Goal: Task Accomplishment & Management: Manage account settings

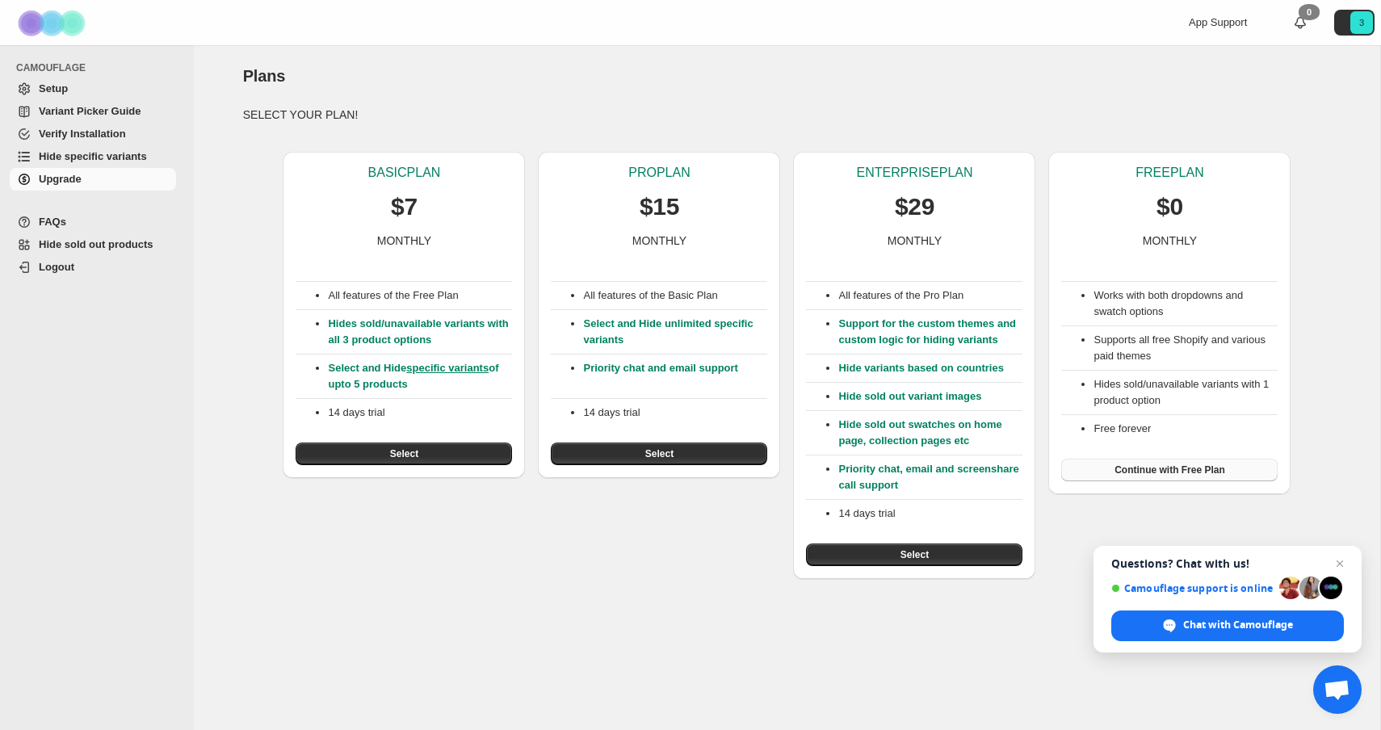
click at [1173, 476] on span "Continue with Free Plan" at bounding box center [1170, 470] width 111 height 13
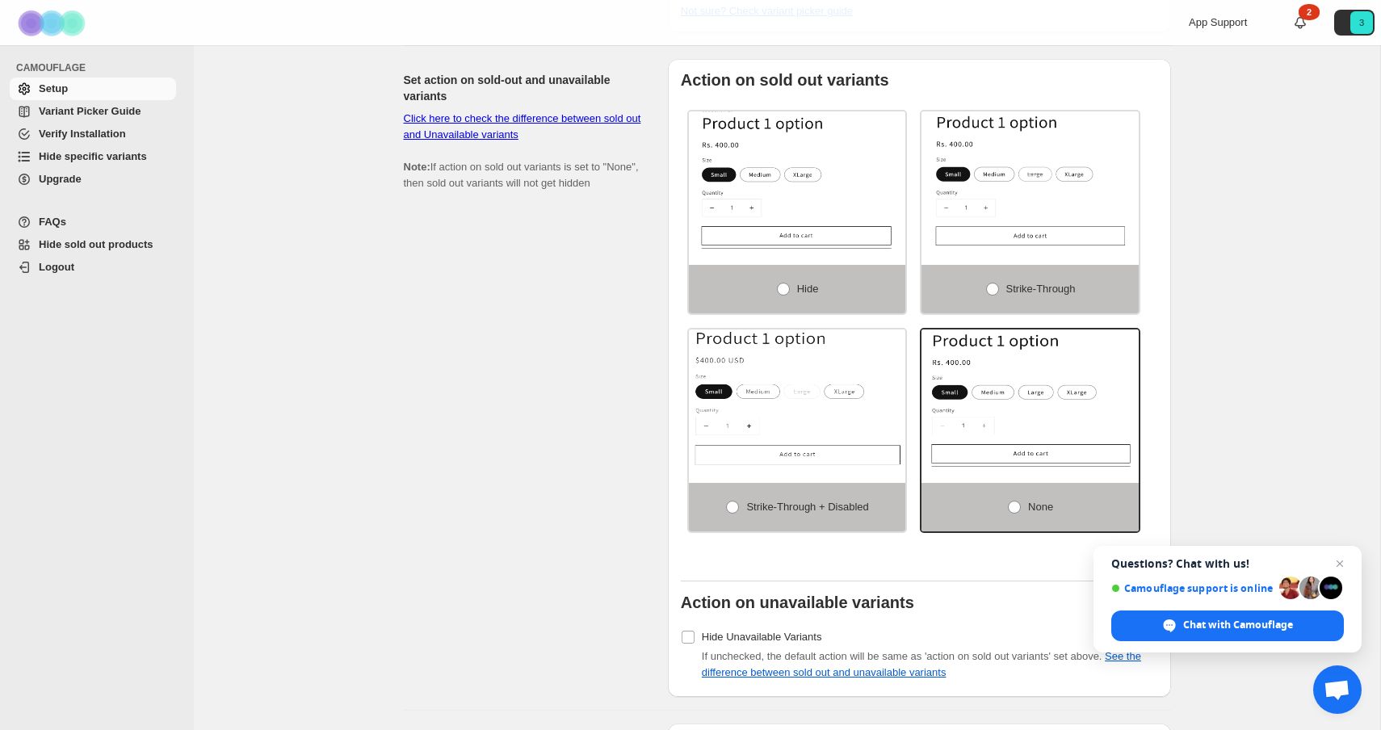
scroll to position [1052, 0]
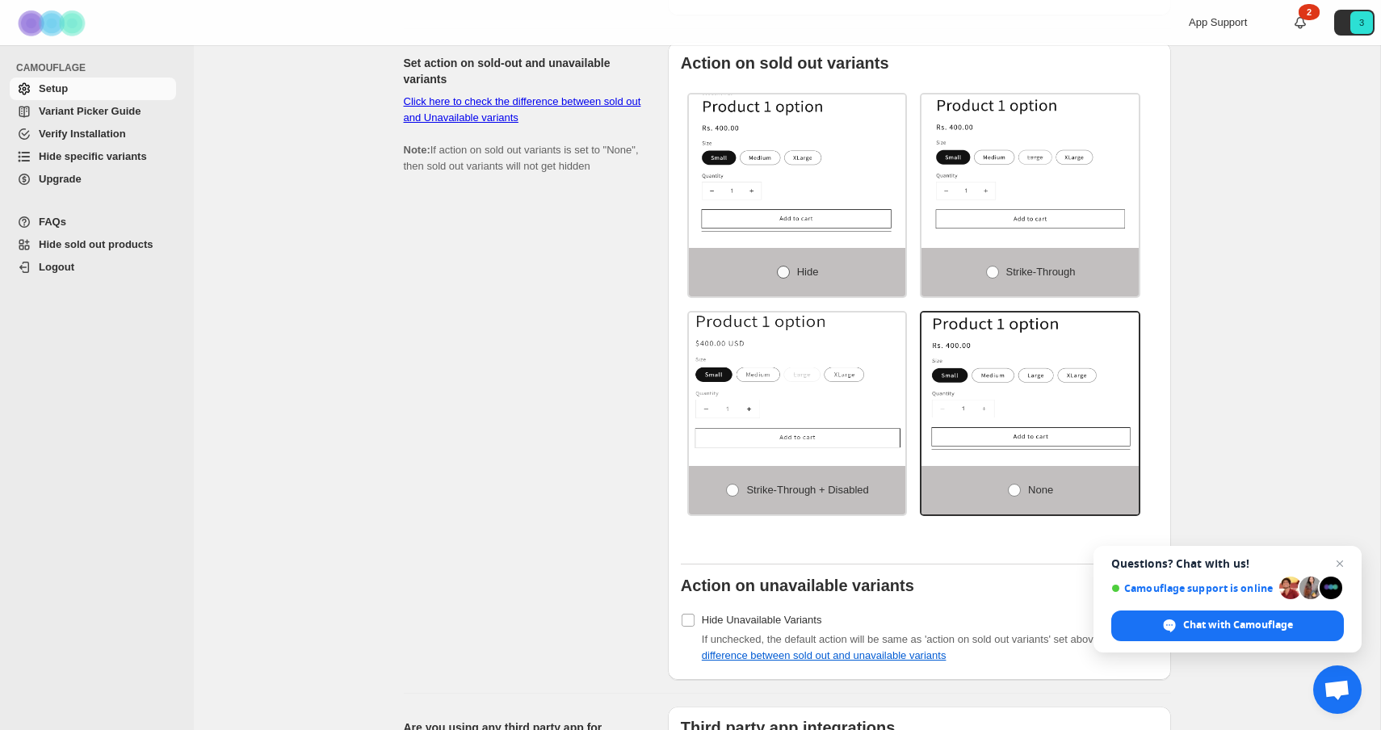
click at [797, 272] on span "Hide" at bounding box center [808, 272] width 22 height 12
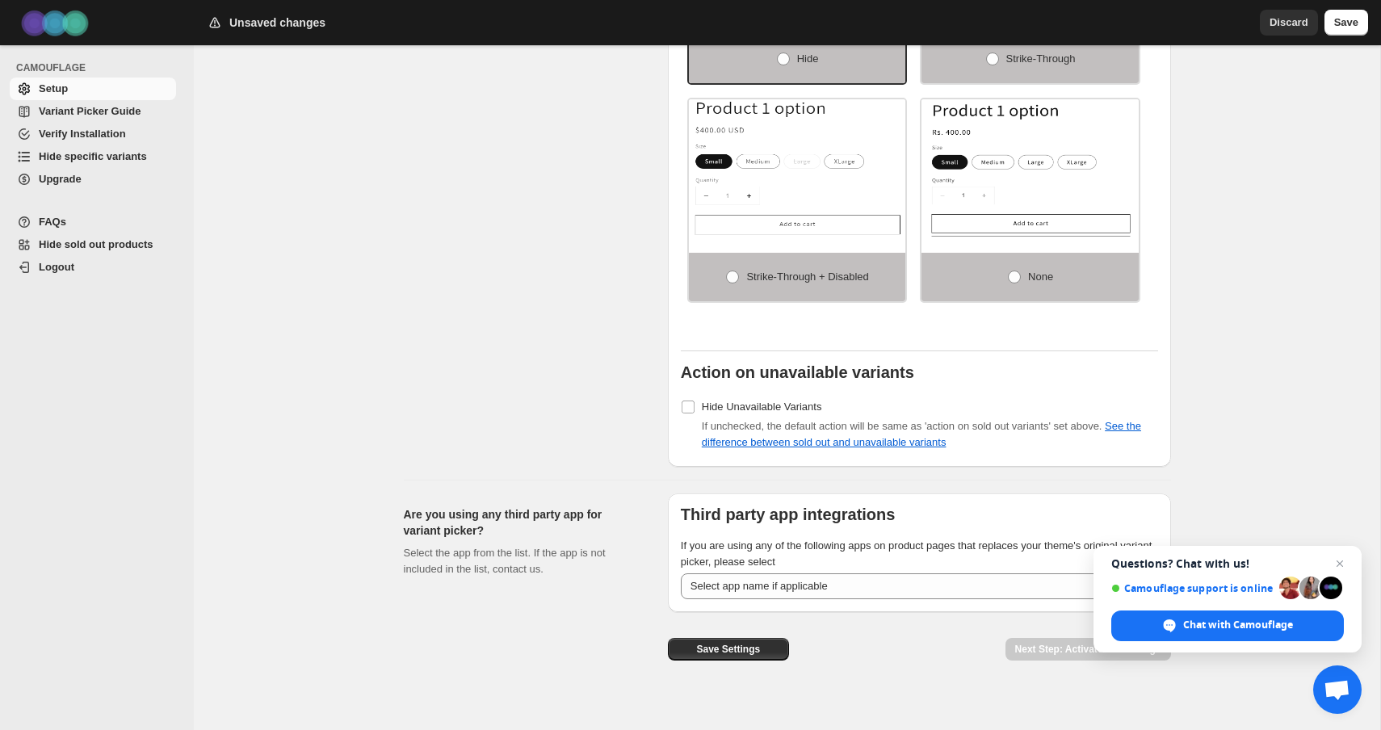
scroll to position [1285, 0]
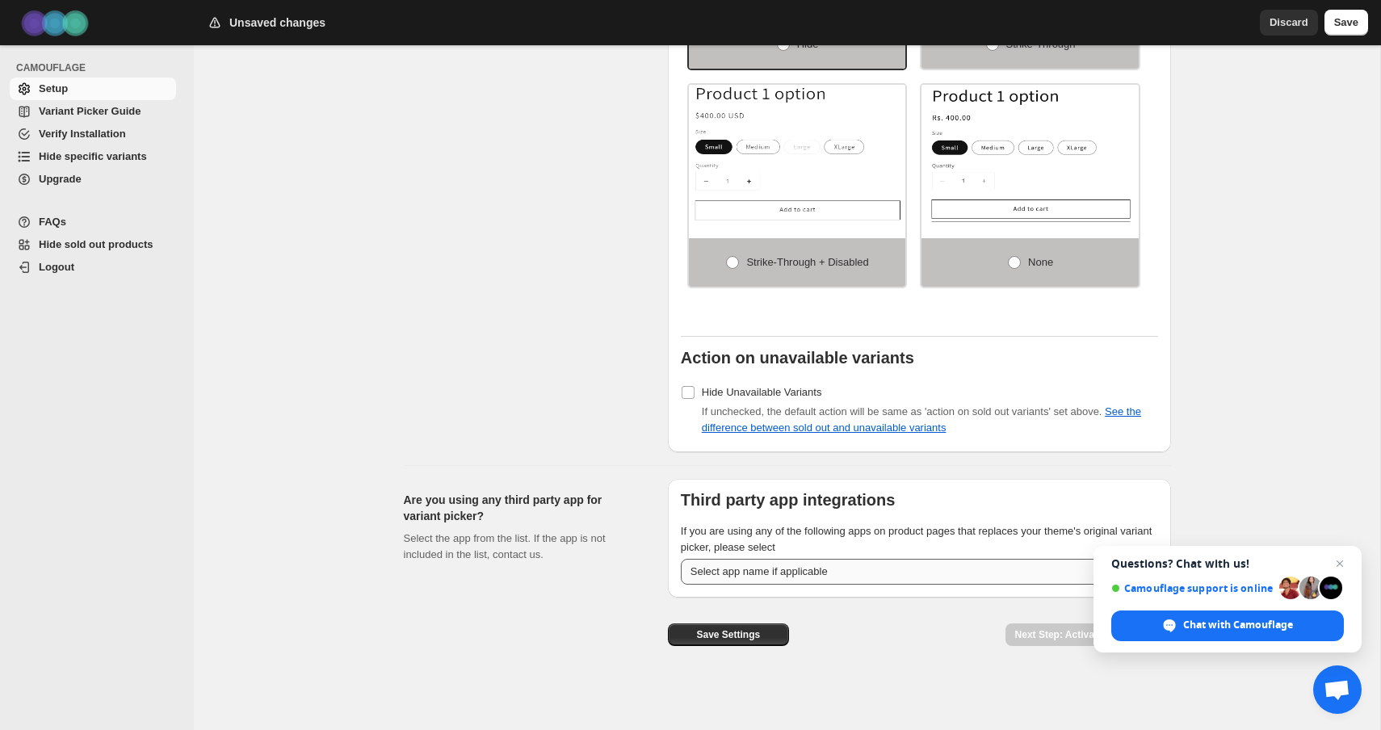
click at [720, 572] on select "**********" at bounding box center [919, 572] width 477 height 26
click at [691, 631] on button "Save Settings" at bounding box center [728, 634] width 121 height 23
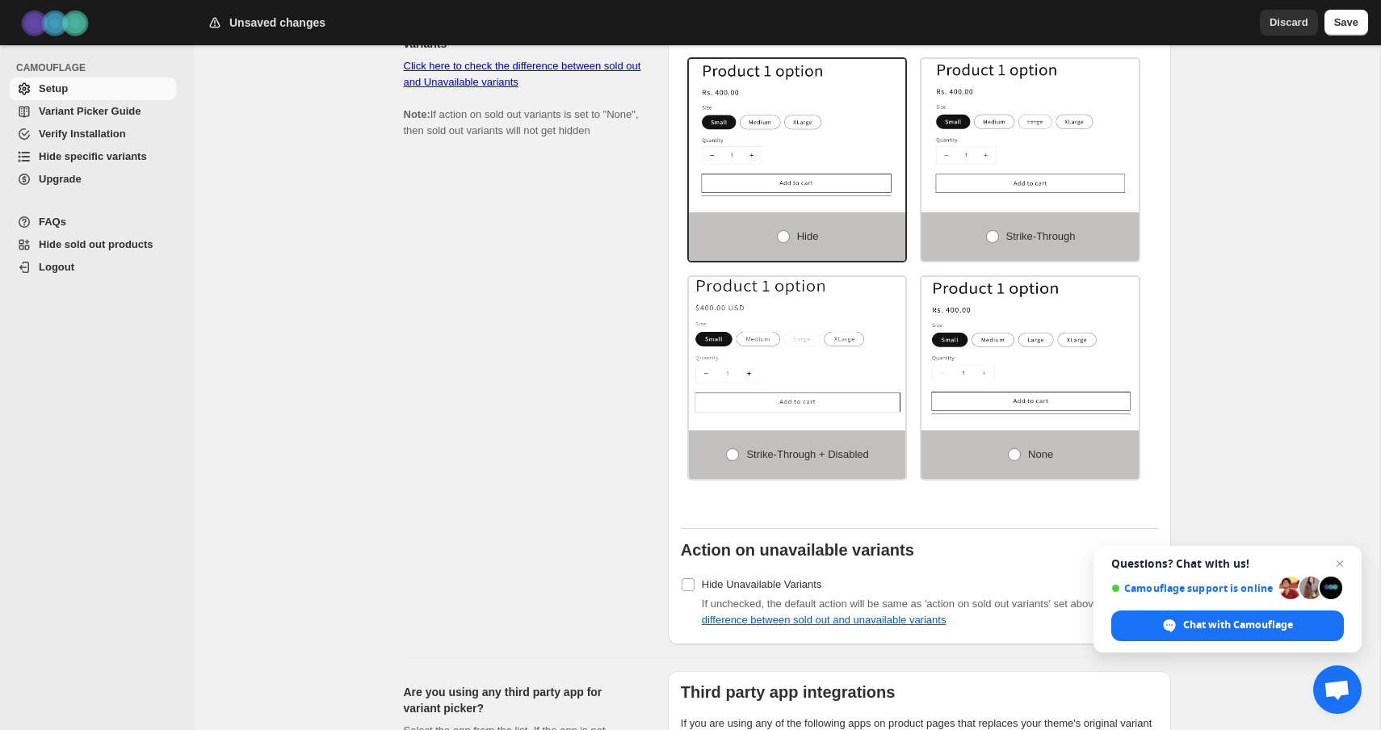
scroll to position [1316, 0]
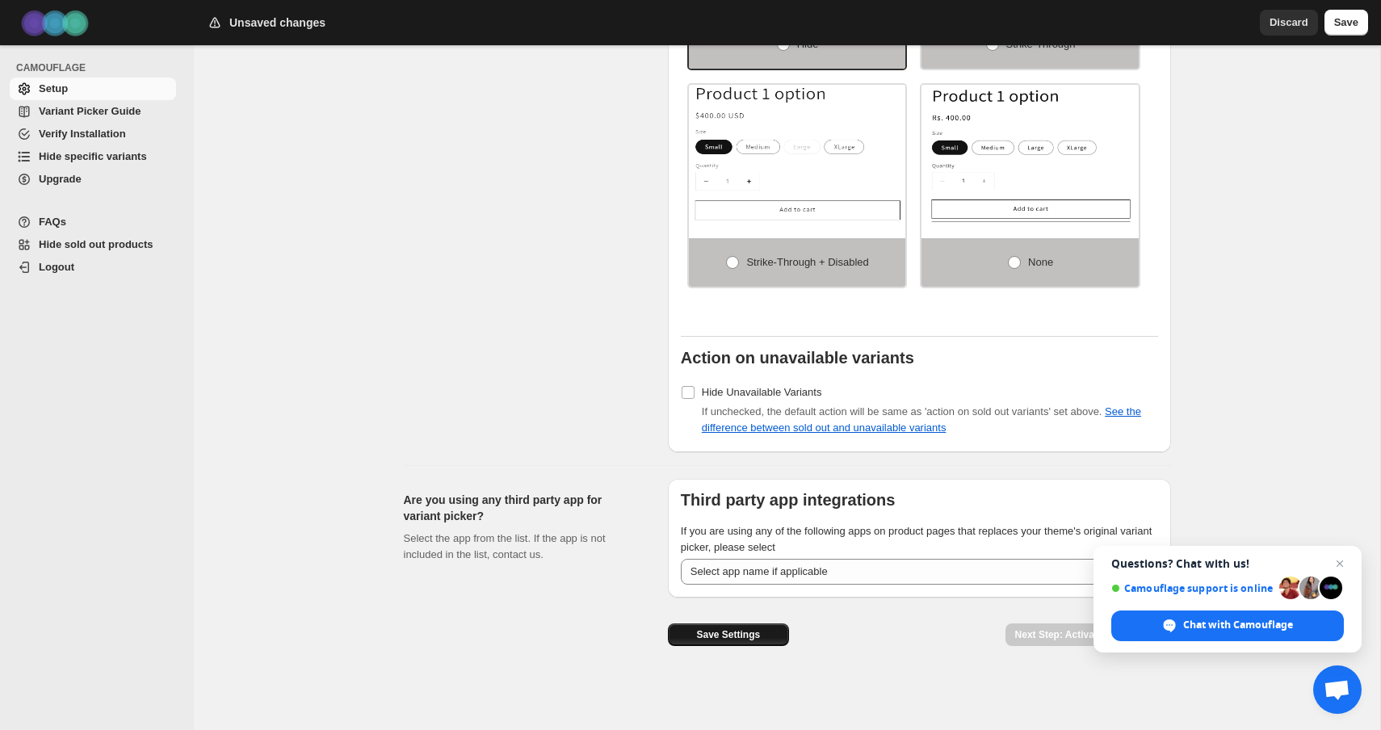
click at [728, 636] on span "Save Settings" at bounding box center [728, 634] width 64 height 13
click at [1345, 27] on span "Save" at bounding box center [1346, 23] width 24 height 16
click at [744, 640] on span "Save Settings" at bounding box center [728, 634] width 64 height 13
click at [1343, 24] on span "Save" at bounding box center [1346, 23] width 24 height 16
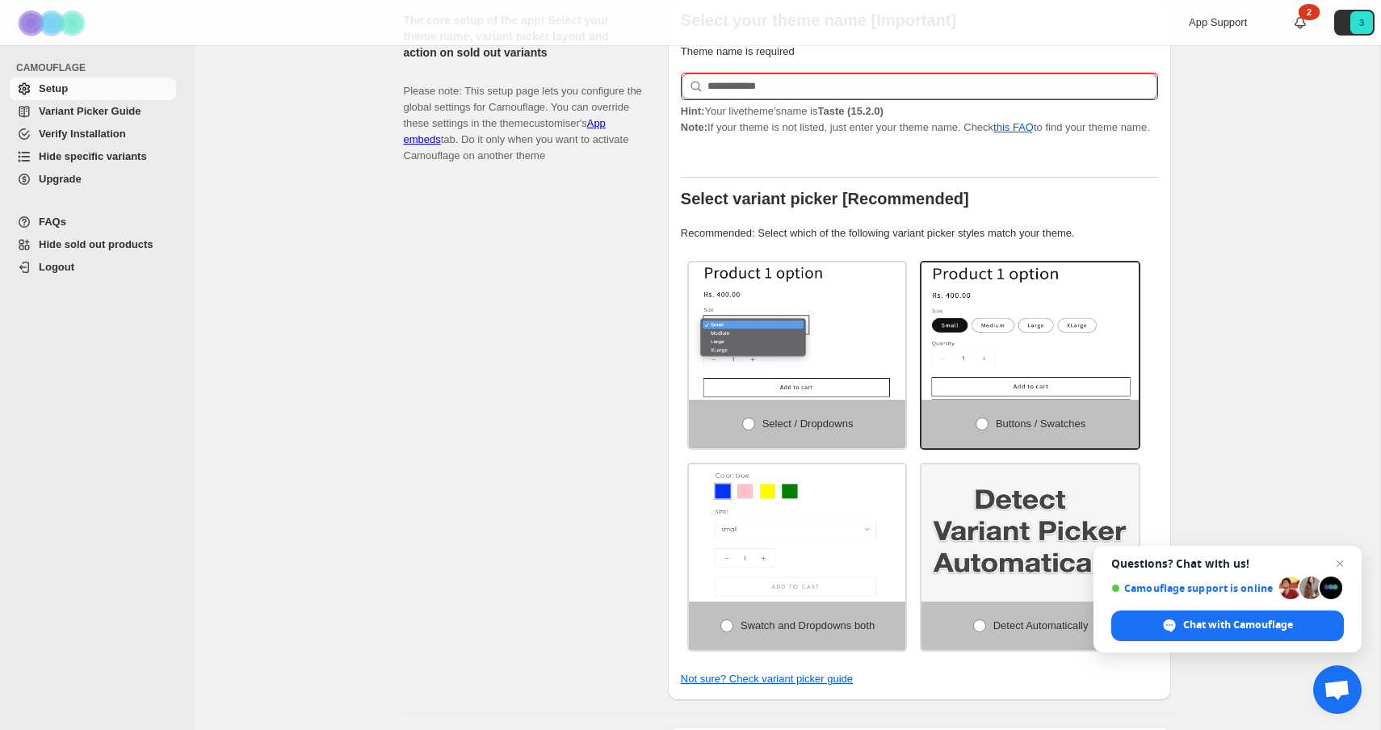
scroll to position [0, 0]
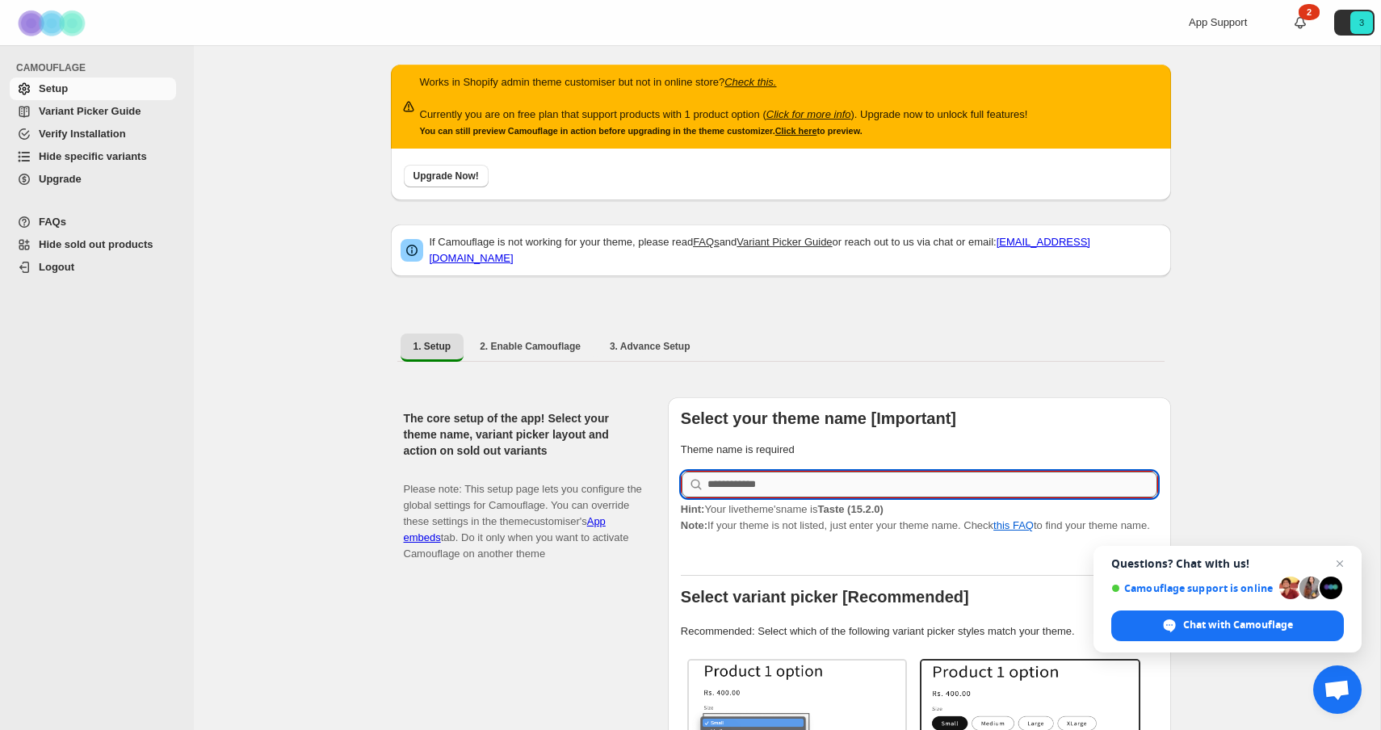
click at [770, 473] on input "text" at bounding box center [932, 485] width 450 height 26
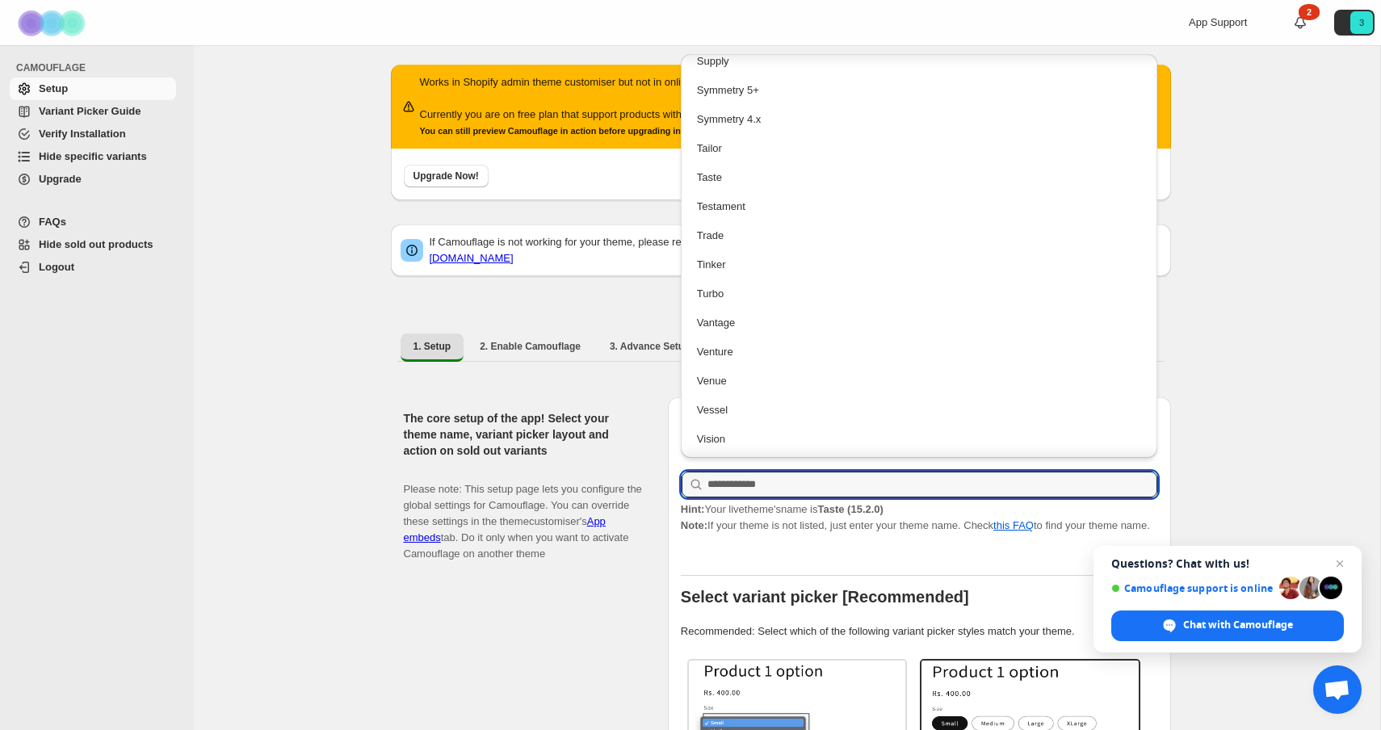
scroll to position [3558, 0]
click at [743, 183] on div "Taste" at bounding box center [919, 178] width 445 height 16
type input "*****"
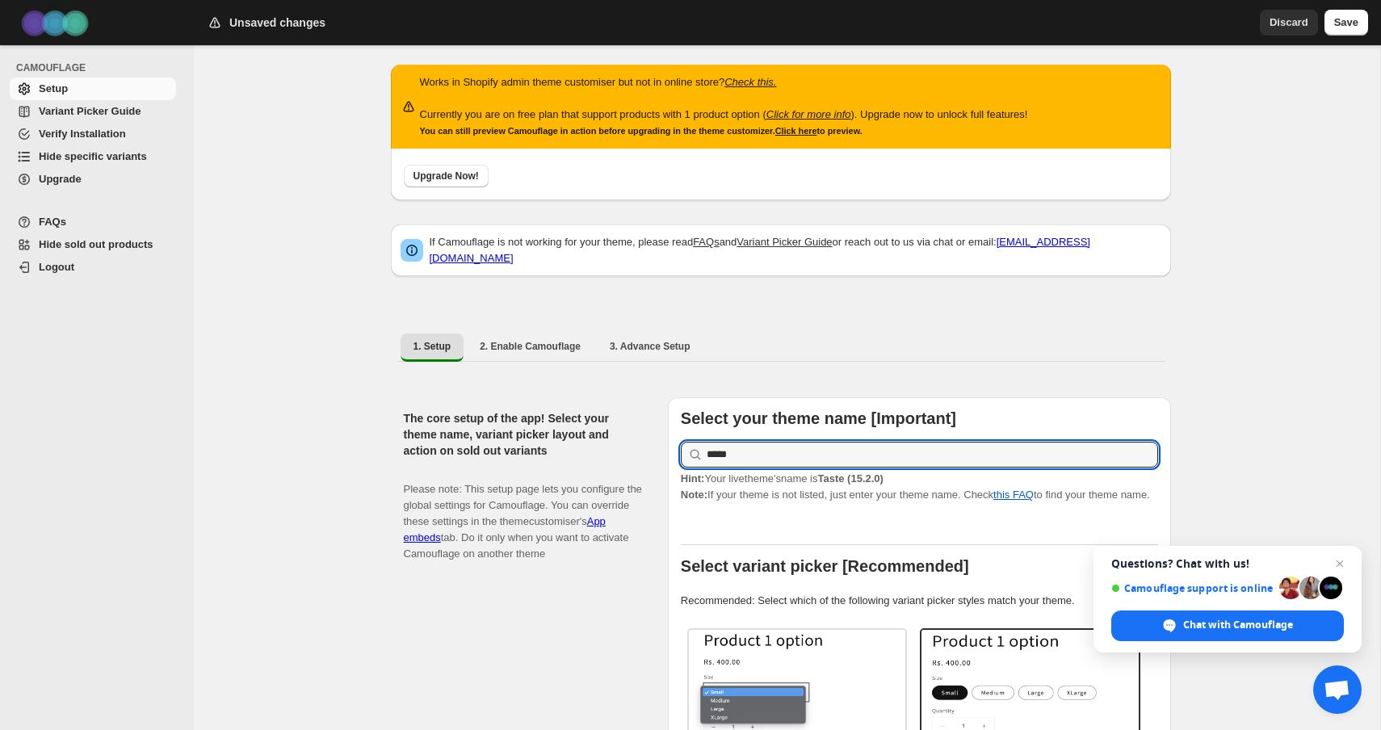
click at [578, 607] on div "The core setup of the app! Select your theme name, variant picker layout and ac…" at bounding box center [529, 732] width 251 height 670
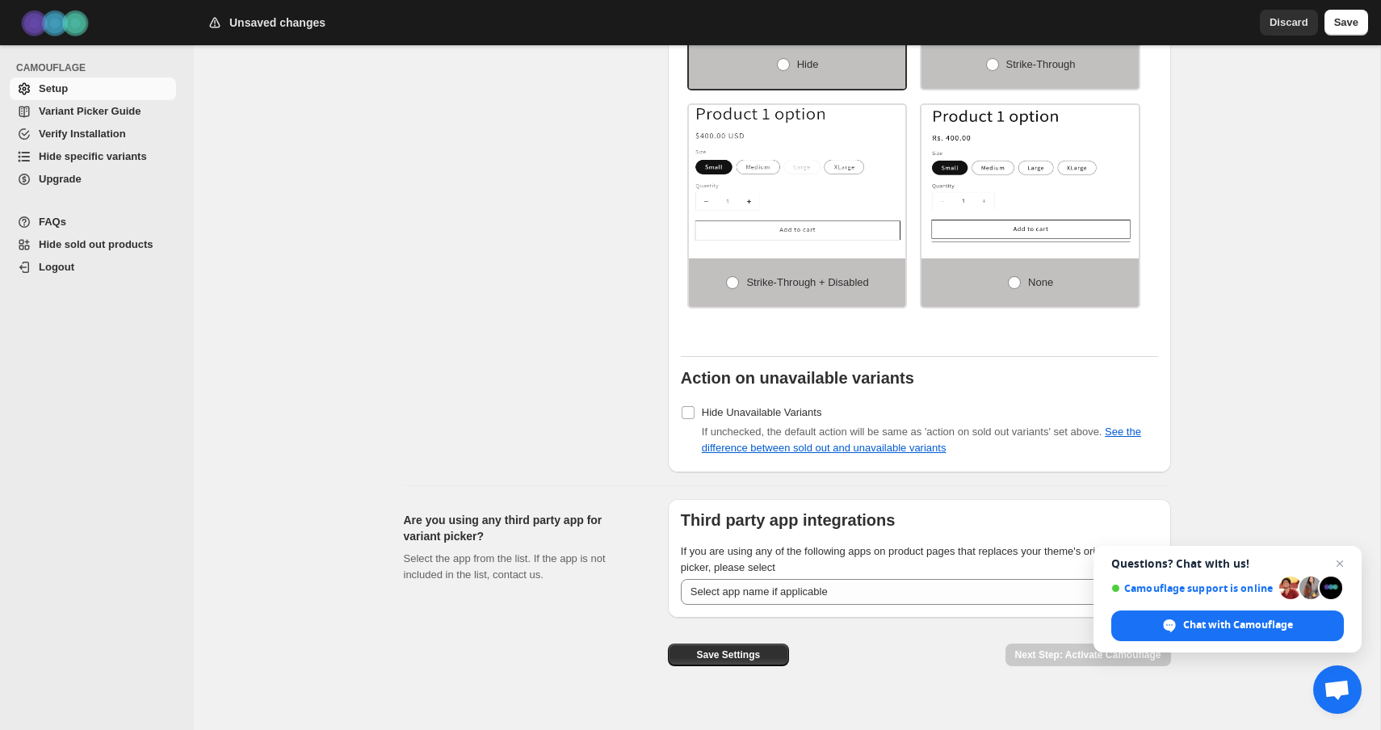
scroll to position [1285, 0]
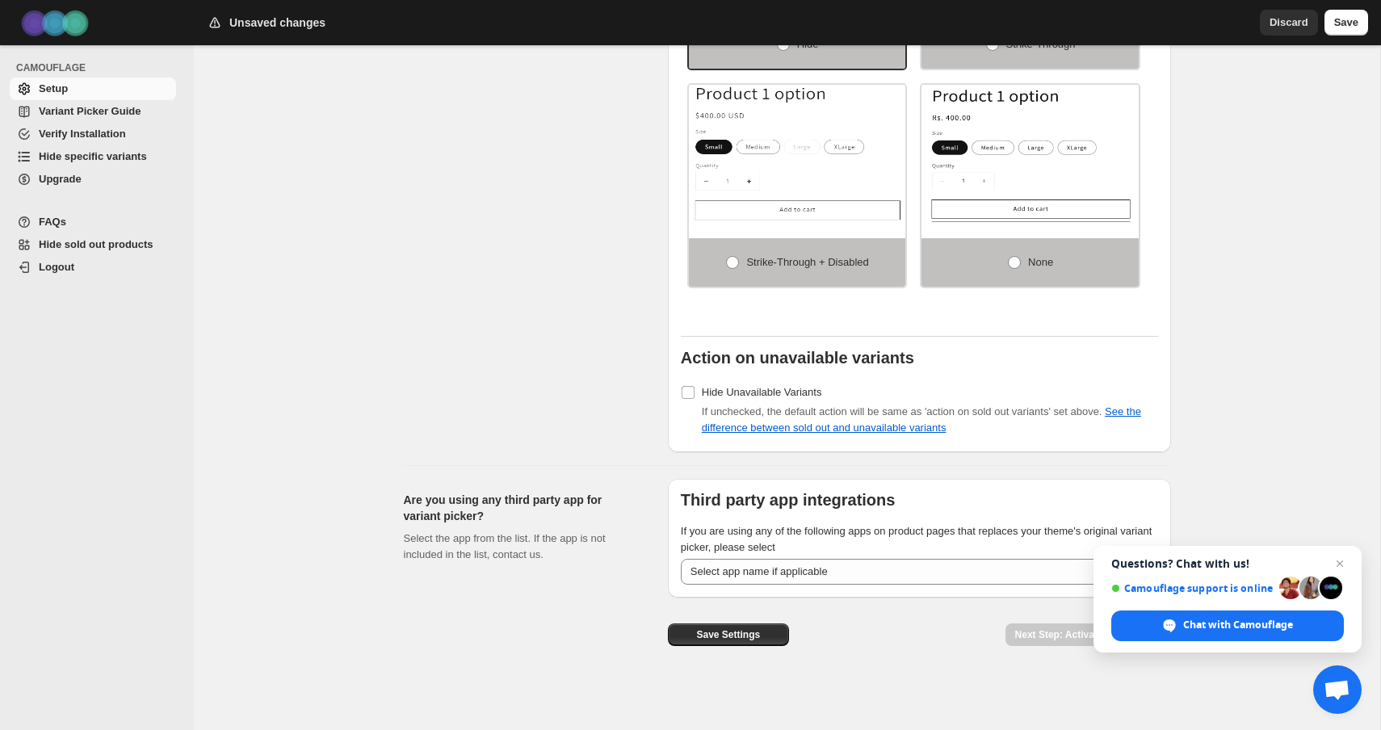
click at [721, 646] on div "Save Settings" at bounding box center [728, 628] width 121 height 61
click at [712, 634] on span "Save Settings" at bounding box center [728, 634] width 64 height 13
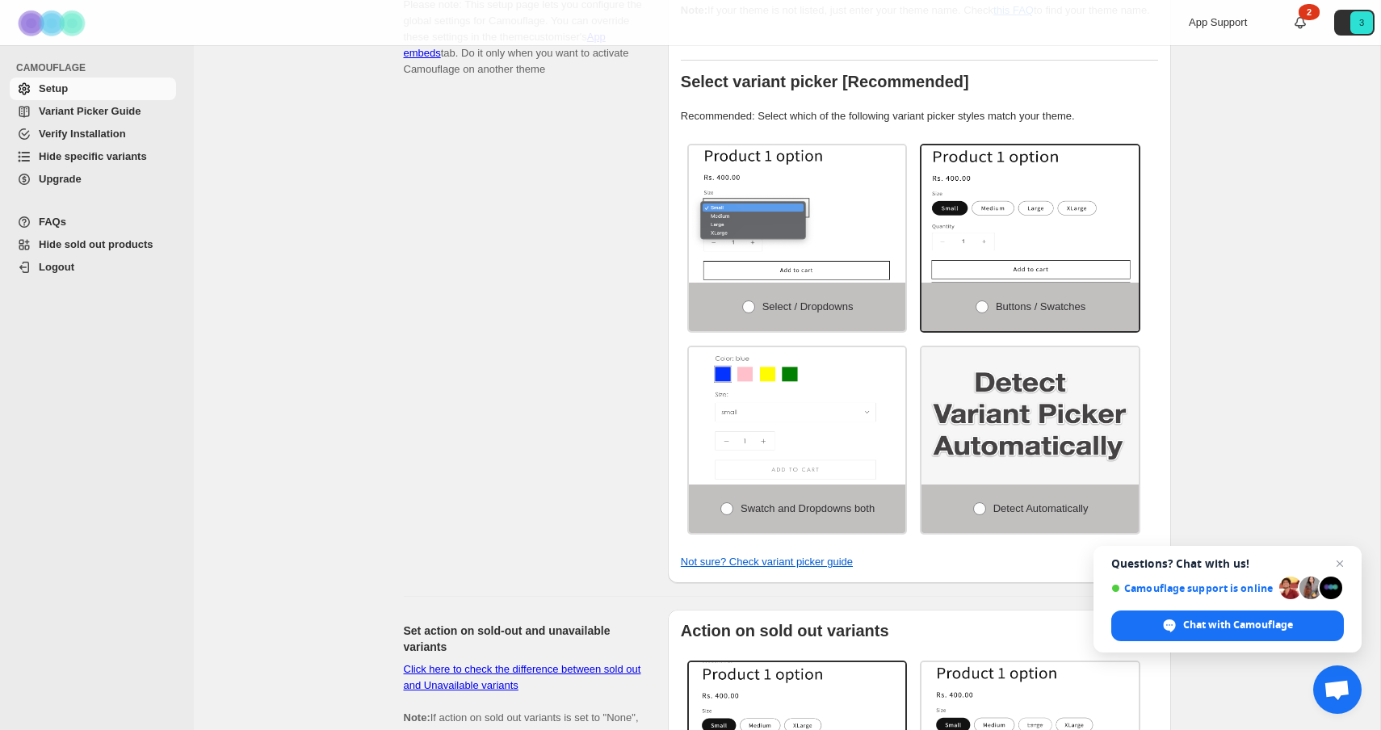
scroll to position [0, 0]
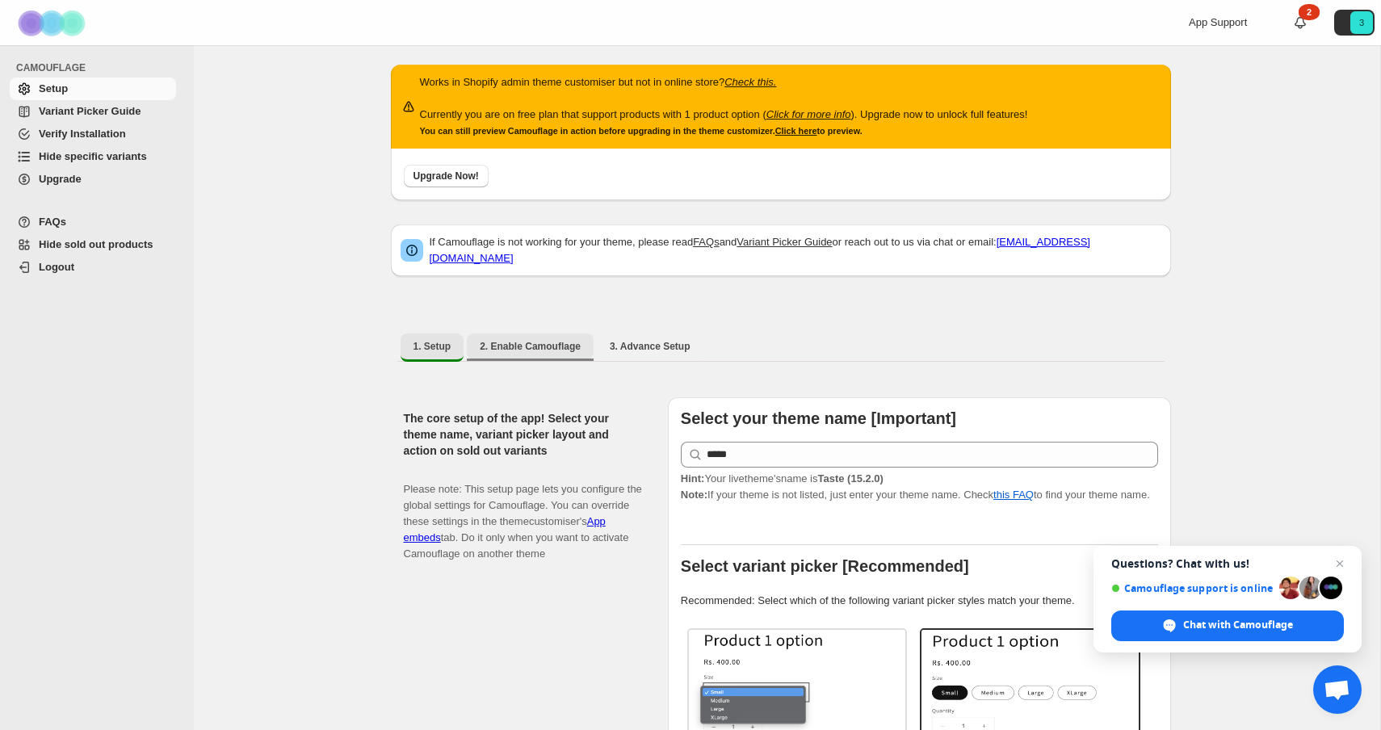
click at [561, 340] on span "2. Enable Camouflage" at bounding box center [530, 346] width 101 height 13
select select "**********"
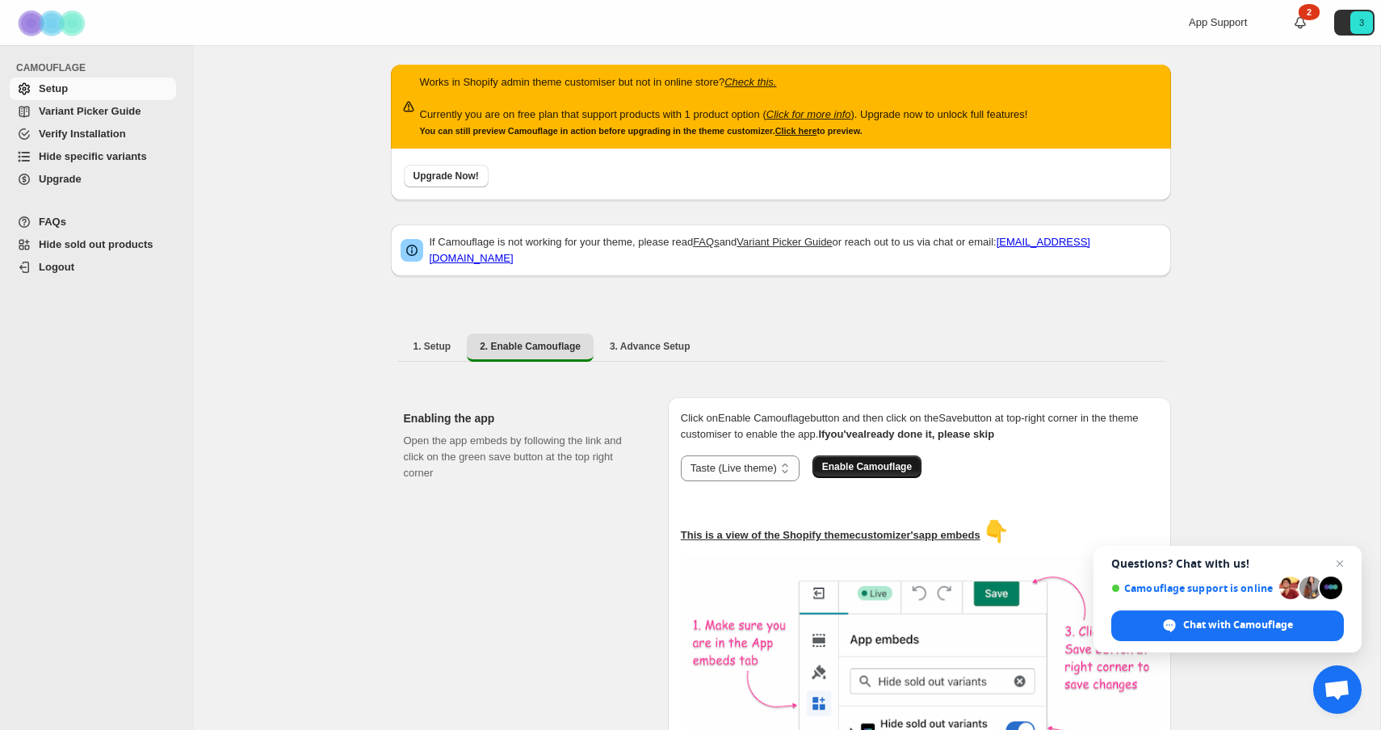
click at [884, 460] on span "Enable Camouflage" at bounding box center [867, 466] width 90 height 13
click at [653, 344] on button "3. Advance Setup" at bounding box center [650, 347] width 107 height 26
